Goal: Download file/media

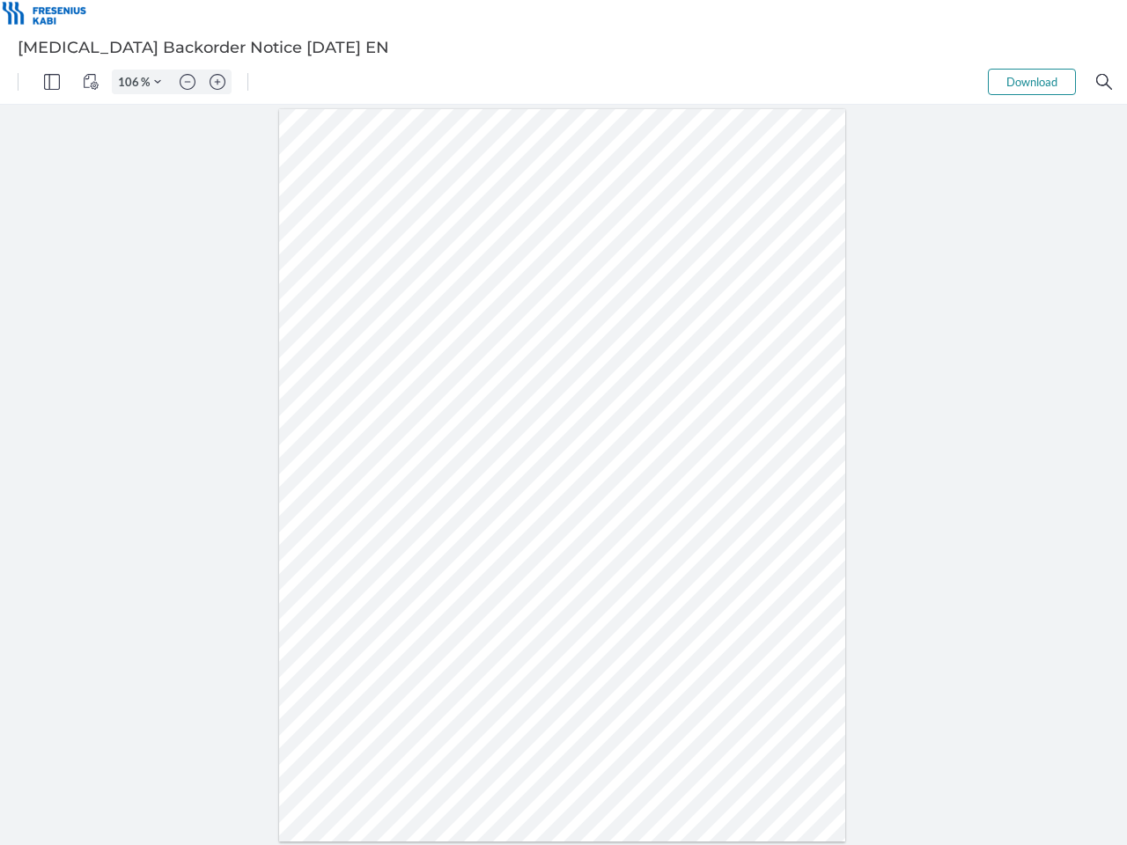
click at [52, 82] on img "Panel" at bounding box center [52, 82] width 16 height 16
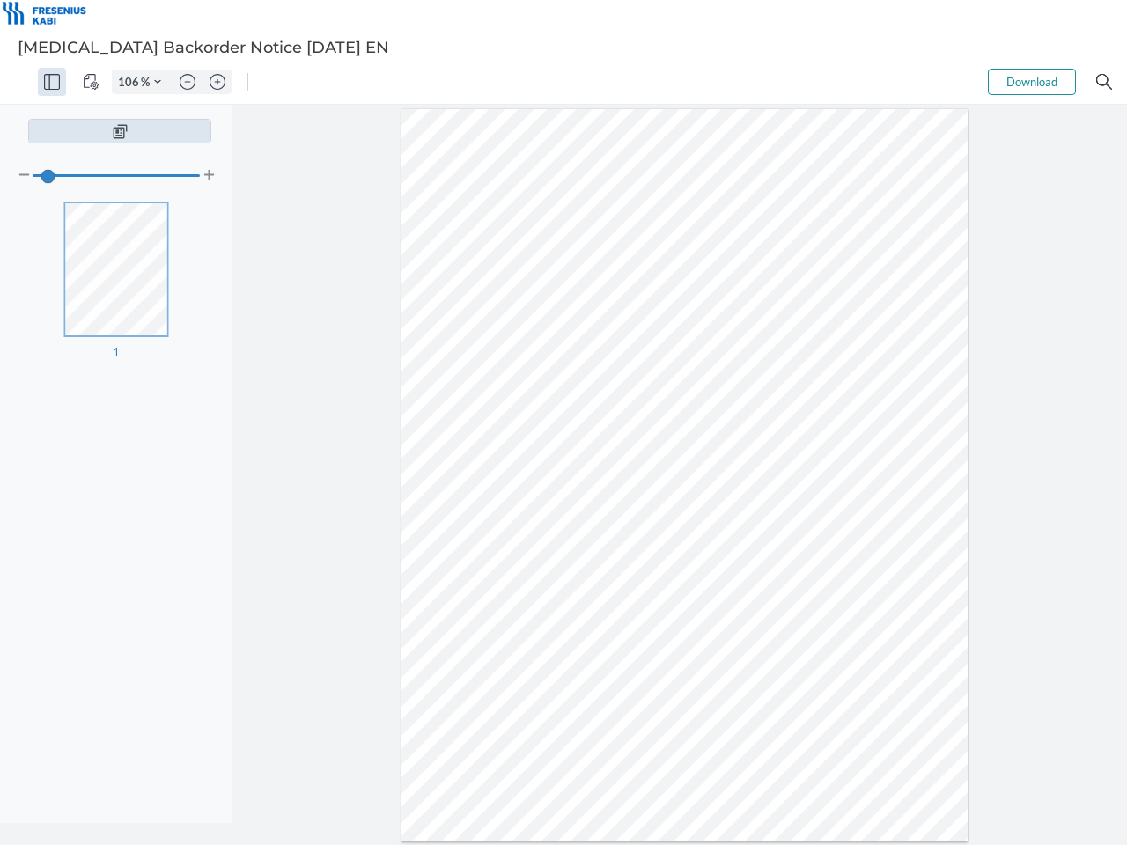
click at [91, 82] on img "View Controls" at bounding box center [91, 82] width 16 height 16
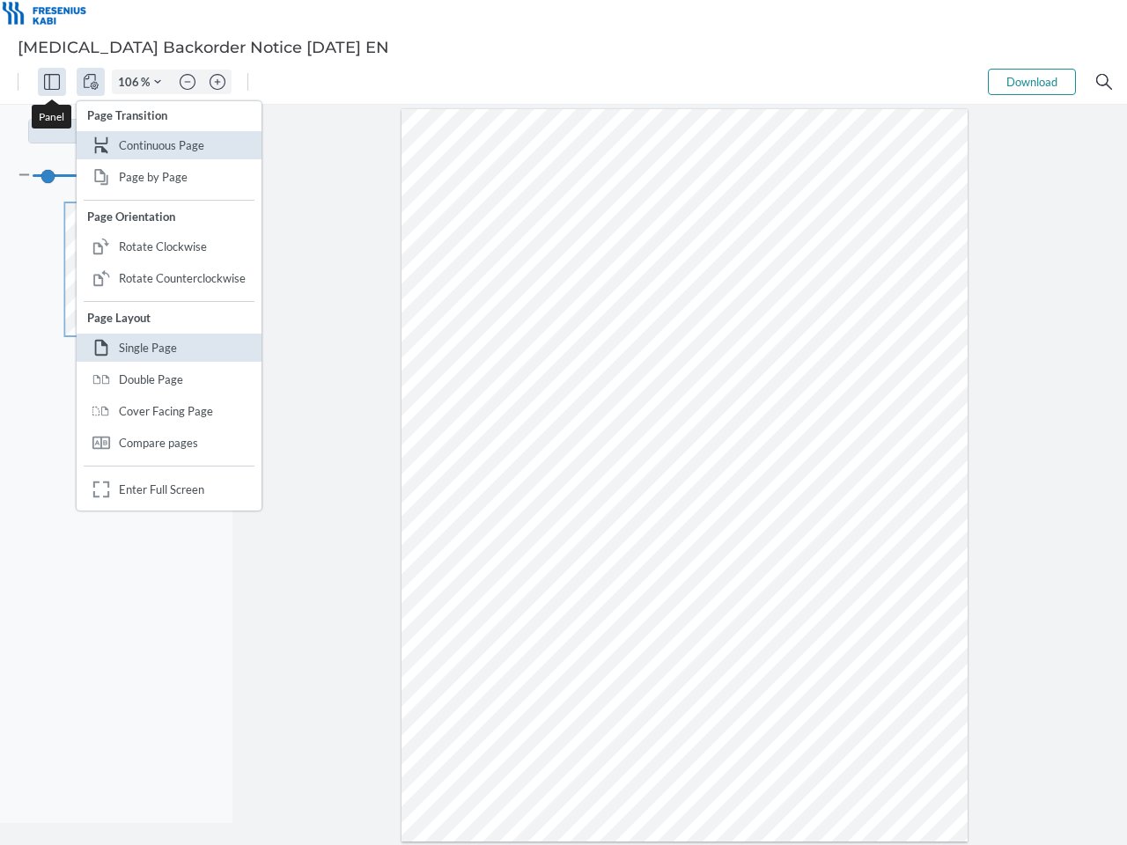
click at [131, 82] on input "106" at bounding box center [127, 82] width 28 height 16
click at [158, 82] on img "Zoom Controls" at bounding box center [157, 81] width 7 height 7
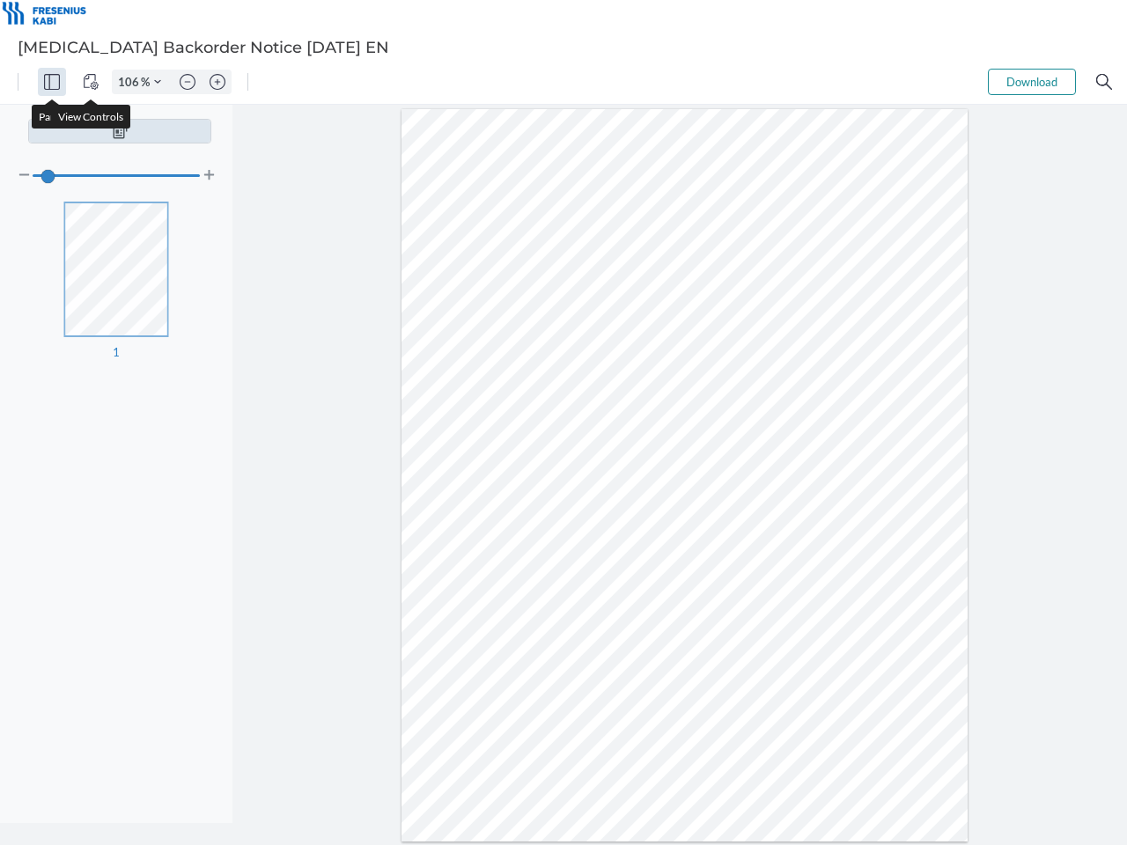
click at [188, 82] on img "Zoom out" at bounding box center [188, 82] width 16 height 16
click at [218, 82] on img "Zoom in" at bounding box center [218, 82] width 16 height 16
type input "106"
click at [1032, 82] on button "Download" at bounding box center [1032, 82] width 88 height 26
click at [1104, 82] on img "Search" at bounding box center [1104, 82] width 16 height 16
